Goal: Find specific page/section: Find specific page/section

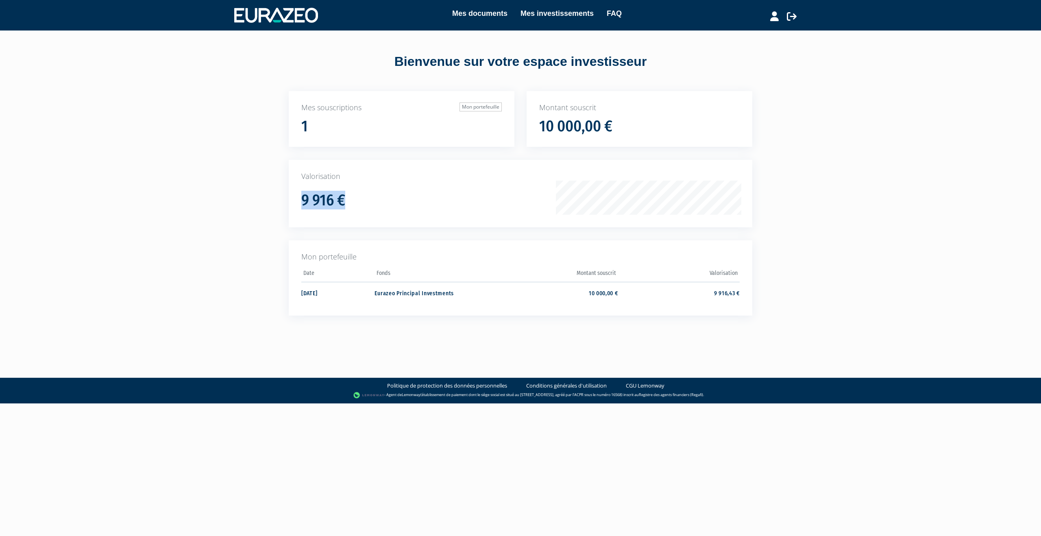
drag, startPoint x: 301, startPoint y: 203, endPoint x: 361, endPoint y: 203, distance: 59.8
click at [361, 203] on div "9 916 €" at bounding box center [432, 198] width 263 height 22
copy h1 "9 916 €"
drag, startPoint x: 368, startPoint y: 293, endPoint x: 475, endPoint y: 293, distance: 106.5
click at [475, 293] on tr "[DATE] Eurazeo Principal Investments 10 000,00 € 9 916,43 €" at bounding box center [520, 293] width 438 height 22
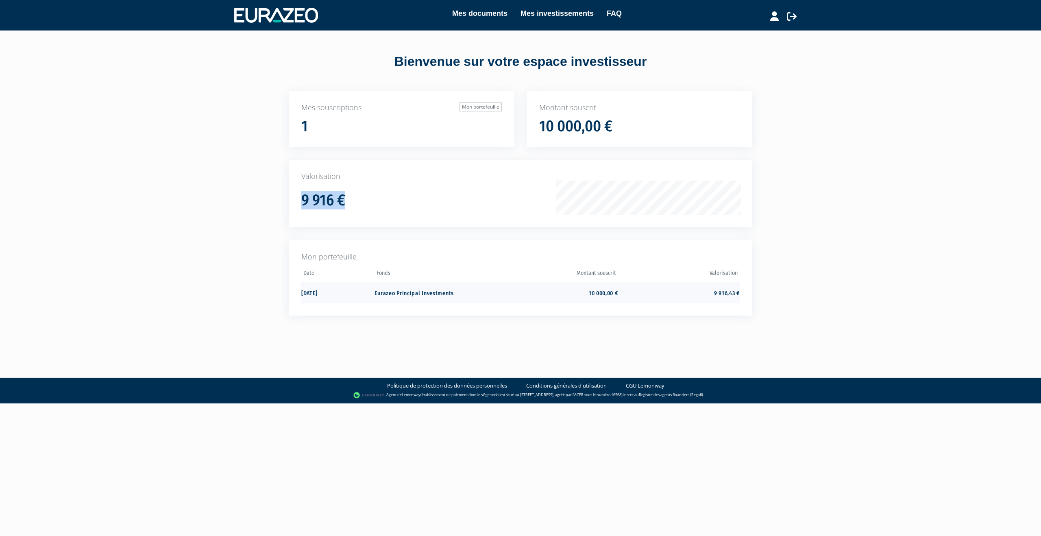
copy tr "Eurazeo Principal Investments"
